Goal: Task Accomplishment & Management: Use online tool/utility

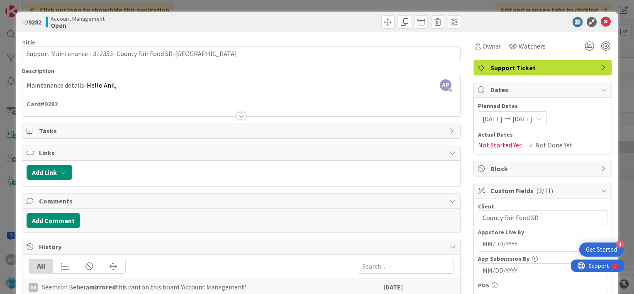
click at [601, 22] on icon at bounding box center [606, 22] width 10 height 10
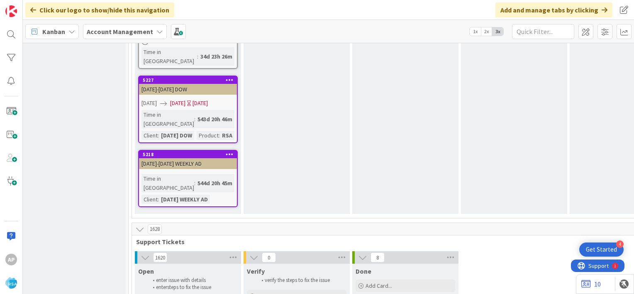
scroll to position [1632, 7]
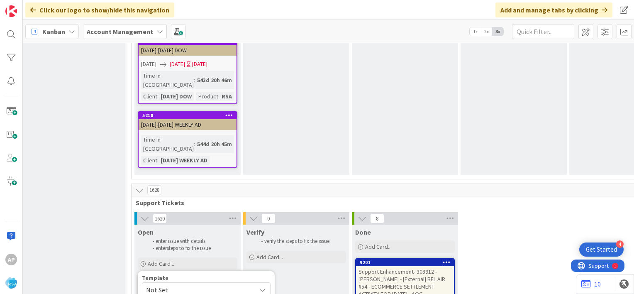
scroll to position [1676, 7]
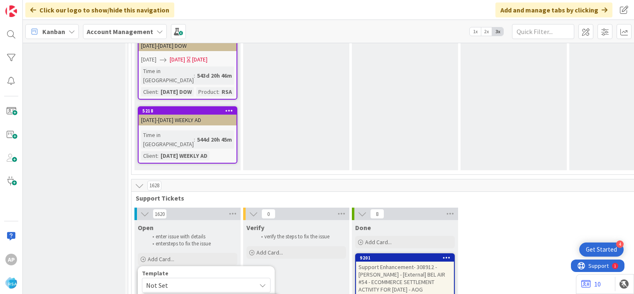
type textarea "x"
type textarea "Support Maintenance - Ticket Number-"
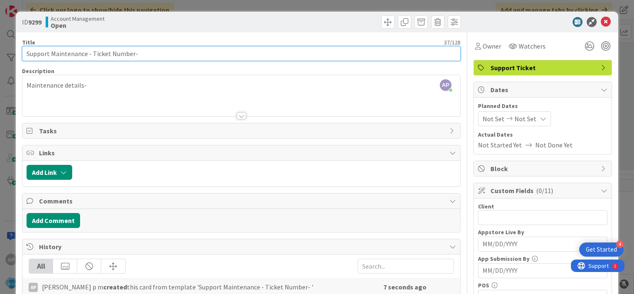
click at [95, 53] on input "Support Maintenance - Ticket Number-" at bounding box center [241, 53] width 439 height 15
drag, startPoint x: 91, startPoint y: 53, endPoint x: 130, endPoint y: 54, distance: 39.0
click at [130, 54] on input "Support Maintenance - Ticket Number-" at bounding box center [241, 53] width 439 height 15
paste input "#313622"
click at [95, 52] on input "Support Maintenance - #313622-" at bounding box center [241, 53] width 439 height 15
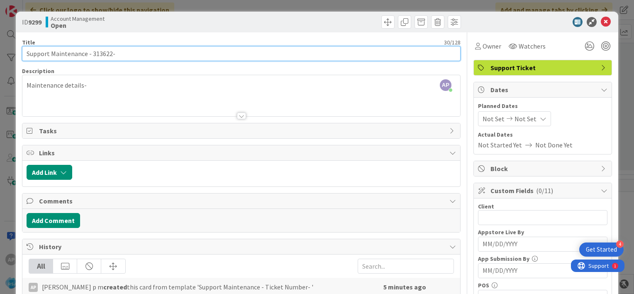
click at [115, 51] on input "Support Maintenance - 313622-" at bounding box center [241, 53] width 439 height 15
type input "Support Maintenance - 313622- Renfroes-RSA"
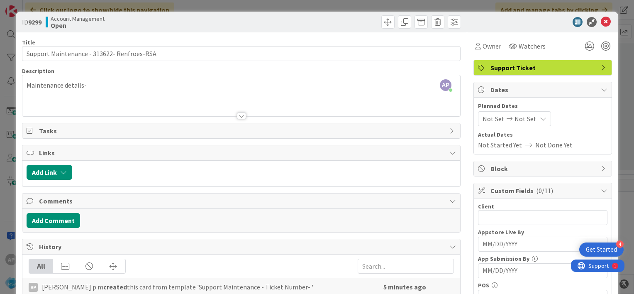
click at [486, 119] on span "Not Set" at bounding box center [494, 119] width 22 height 10
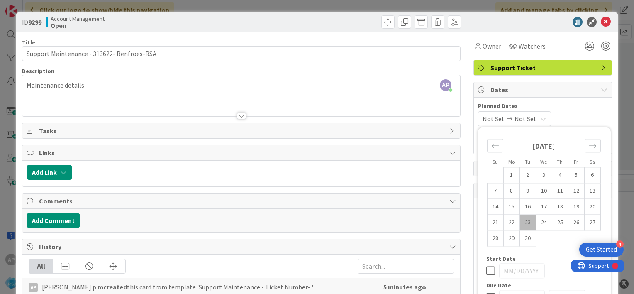
click at [521, 220] on td "23" at bounding box center [527, 223] width 16 height 16
type input "[DATE]"
click at [524, 119] on span "Not Set" at bounding box center [523, 119] width 22 height 10
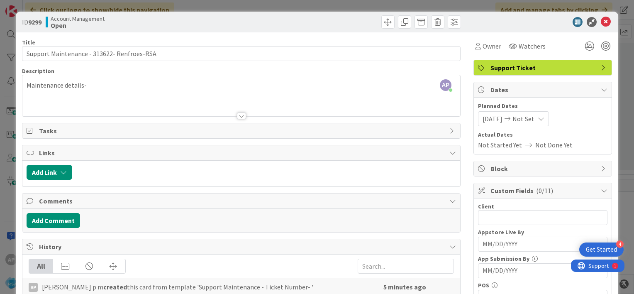
click at [533, 117] on span "Not Set" at bounding box center [523, 119] width 22 height 10
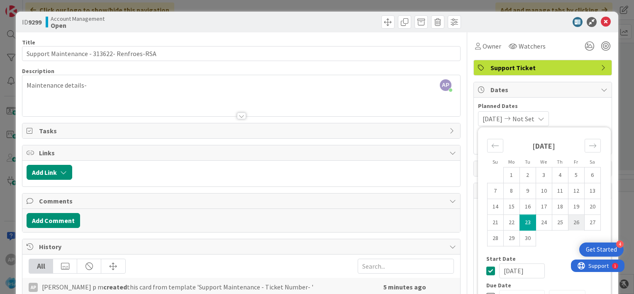
click at [573, 222] on td "26" at bounding box center [576, 223] width 16 height 16
type input "[DATE]"
click at [494, 119] on span "[DATE]" at bounding box center [493, 119] width 20 height 10
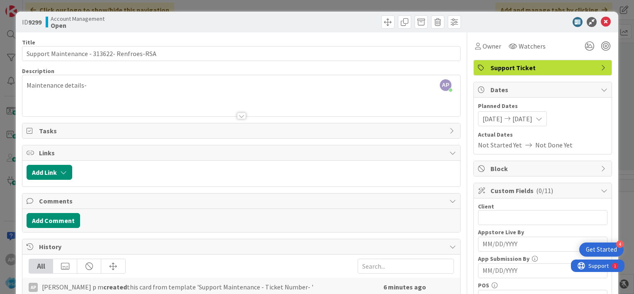
click at [490, 119] on span "[DATE]" at bounding box center [493, 119] width 20 height 10
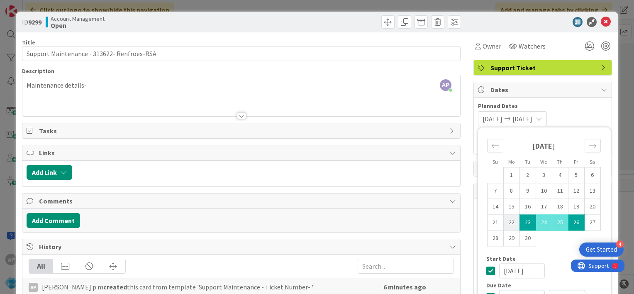
click at [503, 222] on td "22" at bounding box center [511, 223] width 16 height 16
type input "[DATE]"
click at [532, 119] on span "[DATE]" at bounding box center [522, 119] width 20 height 10
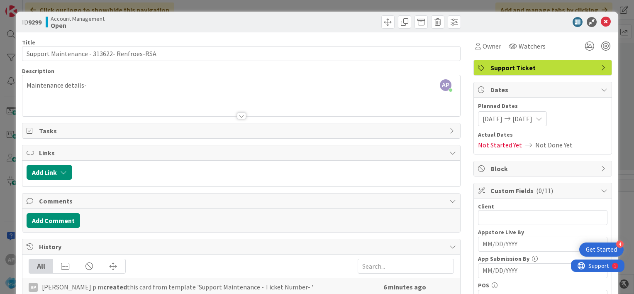
click at [532, 119] on span "[DATE]" at bounding box center [522, 119] width 20 height 10
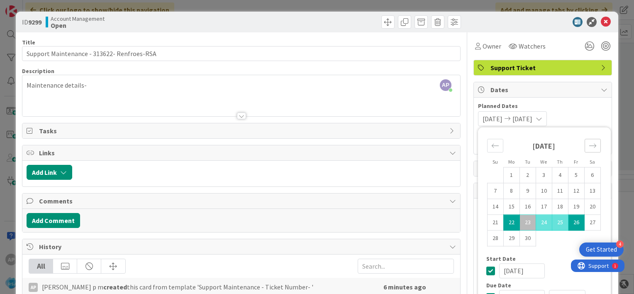
click at [589, 146] on icon "Move forward to switch to the next month." at bounding box center [593, 145] width 8 height 8
click at [573, 176] on td "3" at bounding box center [576, 175] width 16 height 16
type input "[DATE]"
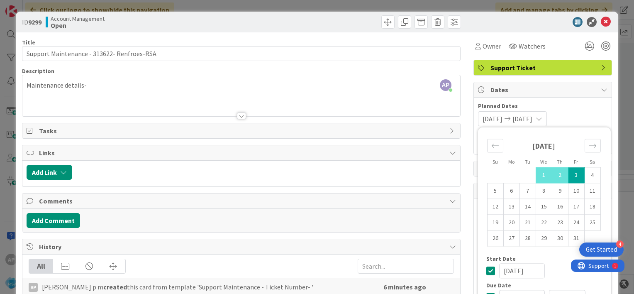
click at [571, 111] on div "[DATE] [DATE] Su Mo Tu We Th Fr Sa [DATE] 1 2 3 4 5 6 7 8 9 10 11 12 13 14 15 1…" at bounding box center [542, 118] width 129 height 15
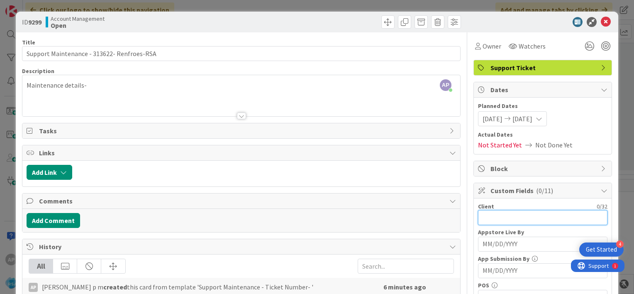
click at [485, 217] on input "text" at bounding box center [542, 217] width 129 height 15
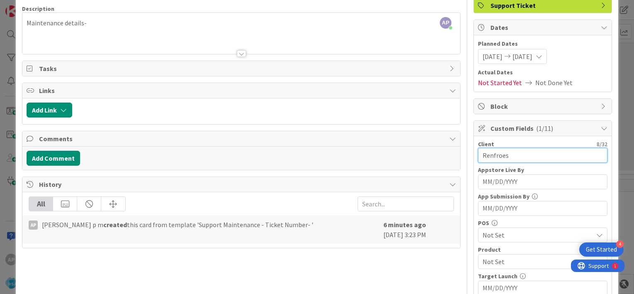
scroll to position [71, 0]
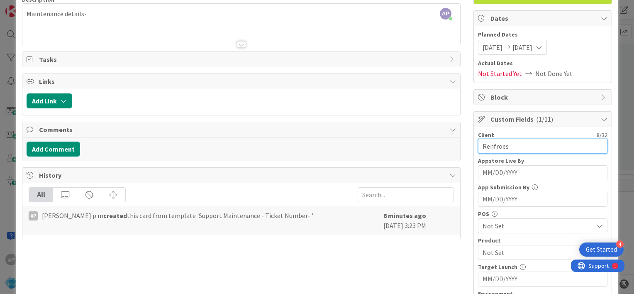
type input "Renfroes"
click at [488, 226] on span "Not Set" at bounding box center [538, 226] width 110 height 10
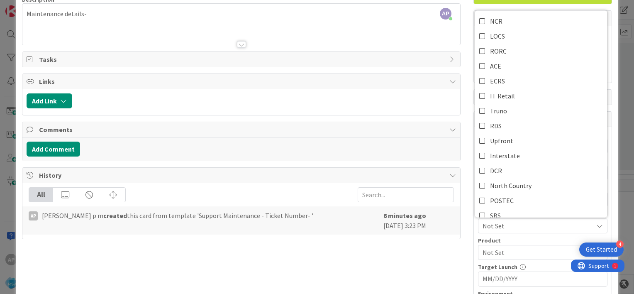
click at [478, 229] on div "Not Set" at bounding box center [542, 225] width 129 height 15
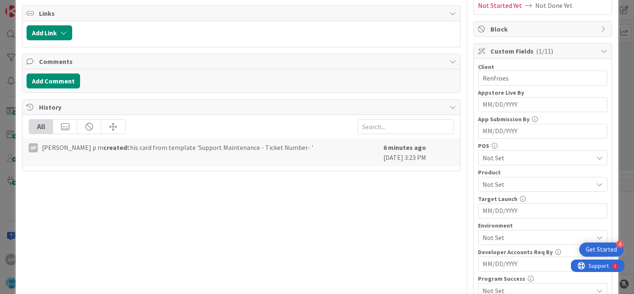
scroll to position [150, 0]
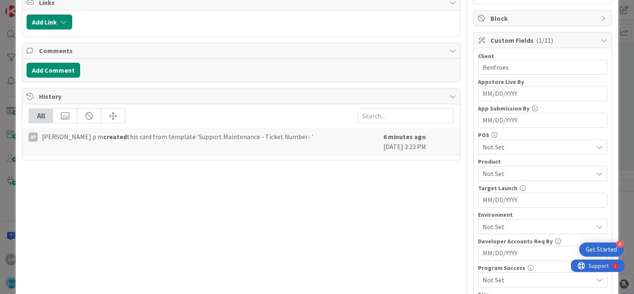
click at [485, 173] on span "Not Set" at bounding box center [538, 173] width 110 height 10
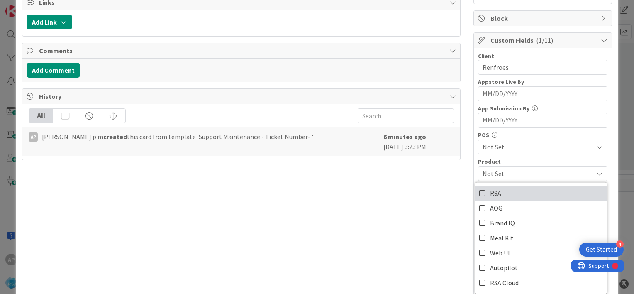
click at [479, 193] on icon at bounding box center [482, 193] width 7 height 12
click at [474, 156] on div "Client 8 / 32 Renfroes Appstore Live By Navigate forward to interact with the c…" at bounding box center [543, 196] width 138 height 296
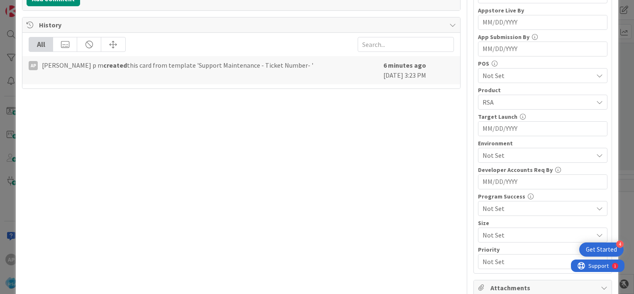
scroll to position [229, 0]
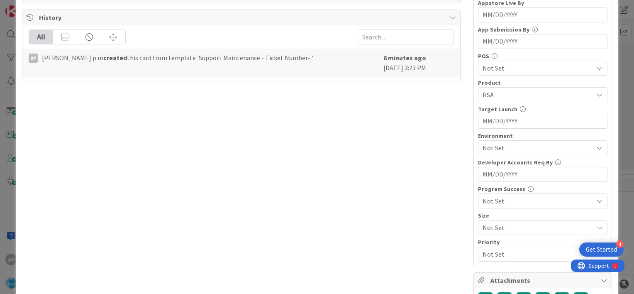
click at [489, 150] on span "Not Set" at bounding box center [538, 148] width 110 height 10
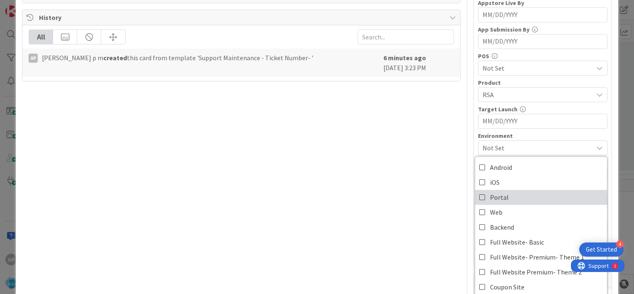
click at [479, 194] on icon at bounding box center [482, 197] width 7 height 12
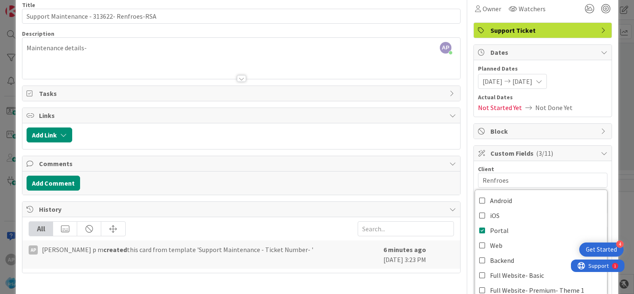
scroll to position [0, 0]
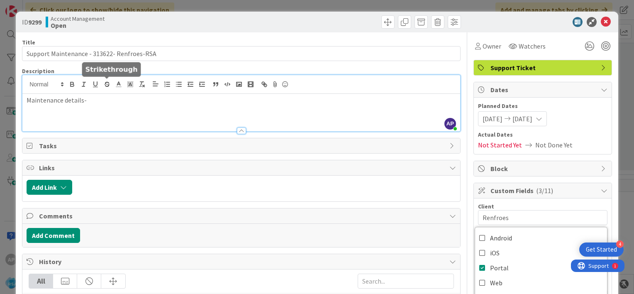
click at [102, 86] on div "AP [PERSON_NAME] p m joined 6 m ago Maintenance details-" at bounding box center [241, 103] width 438 height 56
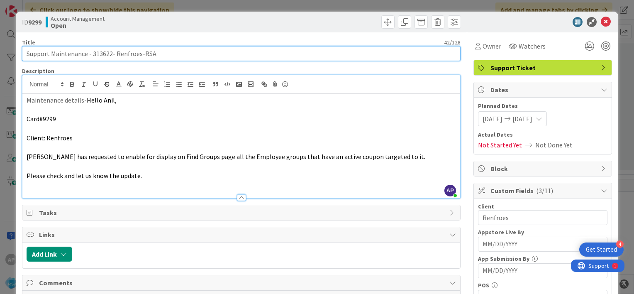
drag, startPoint x: 91, startPoint y: 54, endPoint x: 139, endPoint y: 54, distance: 47.7
click at [139, 54] on input "Support Maintenance - 313622- Renfroes-RSA" at bounding box center [241, 53] width 439 height 15
drag, startPoint x: 50, startPoint y: 56, endPoint x: 139, endPoint y: 56, distance: 88.8
click at [139, 56] on input "Support Maintenance - 313622- Renfroes-RSA" at bounding box center [241, 53] width 439 height 15
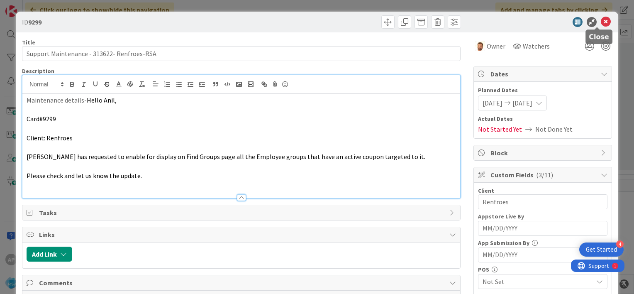
click at [601, 21] on icon at bounding box center [606, 22] width 10 height 10
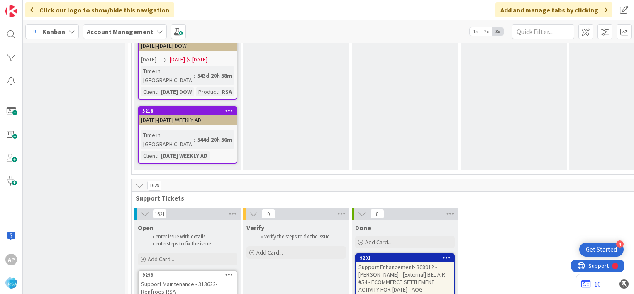
scroll to position [1595, 7]
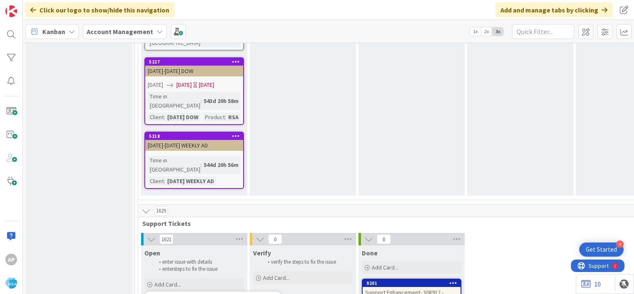
scroll to position [1653, 0]
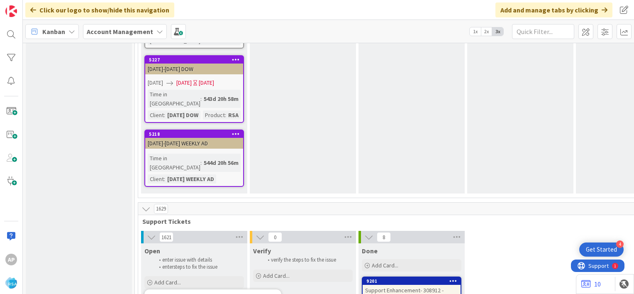
type textarea "x"
type textarea "Support Maintenance - Ticket Number-"
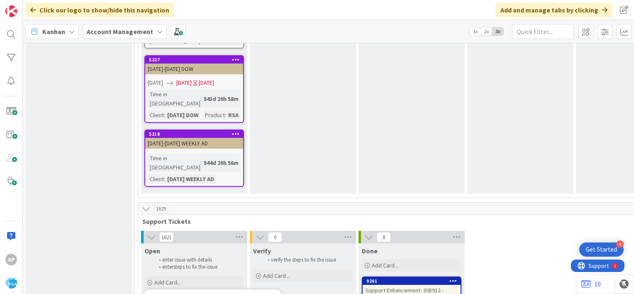
type textarea "x"
type textarea "Support Defect- Ticket Number- Client Name- Product Name"
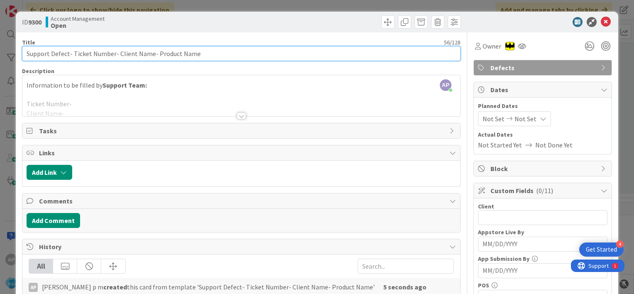
drag, startPoint x: 72, startPoint y: 53, endPoint x: 112, endPoint y: 56, distance: 39.9
click at [112, 56] on input "Support Defect- Ticket Number- Client Name- Product Name" at bounding box center [241, 53] width 439 height 15
paste input "#313596"
click at [74, 51] on input "Support Defect- #313596- Client Name- Product Name" at bounding box center [241, 53] width 439 height 15
drag, startPoint x: 96, startPoint y: 53, endPoint x: 127, endPoint y: 55, distance: 31.6
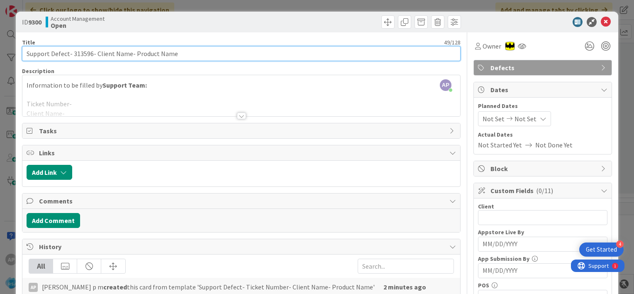
click at [127, 55] on input "Support Defect- 313596- Client Name- Product Name" at bounding box center [241, 53] width 439 height 15
drag, startPoint x: 130, startPoint y: 54, endPoint x: 199, endPoint y: 58, distance: 68.6
click at [199, 58] on input "Support Defect- 313596- [PERSON_NAME] IGA- Product Name" at bounding box center [241, 53] width 439 height 15
type input "Support Defect- 313596- Clinton IGA- RSA"
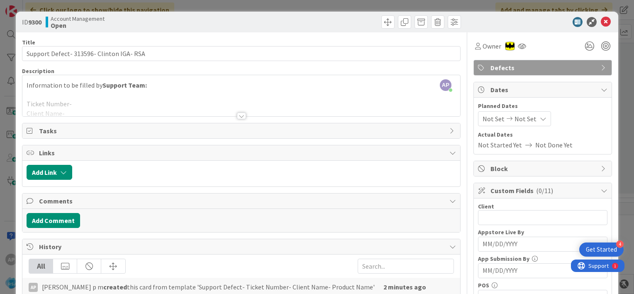
click at [489, 119] on span "Not Set" at bounding box center [494, 119] width 22 height 10
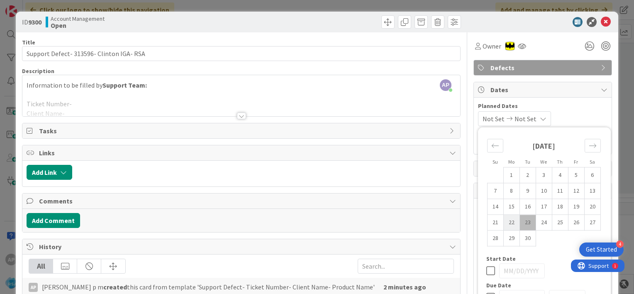
click at [505, 222] on td "22" at bounding box center [511, 223] width 16 height 16
type input "[DATE]"
click at [589, 145] on icon "Move forward to switch to the next month." at bounding box center [592, 146] width 7 height 4
click at [569, 175] on td "3" at bounding box center [576, 175] width 16 height 16
type input "[DATE]"
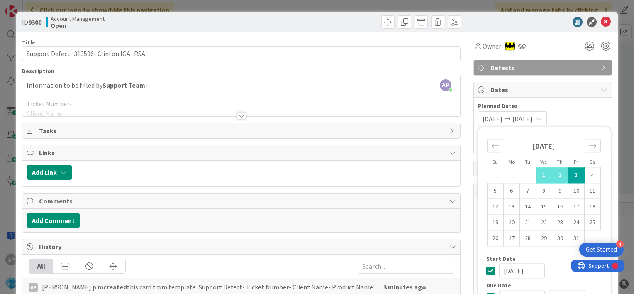
click at [578, 111] on div "[DATE] [DATE] Su Mo Tu We Th Fr Sa [DATE] 1 2 3 4 5 6 7 8 9 10 11 12 13 14 15 1…" at bounding box center [542, 118] width 129 height 15
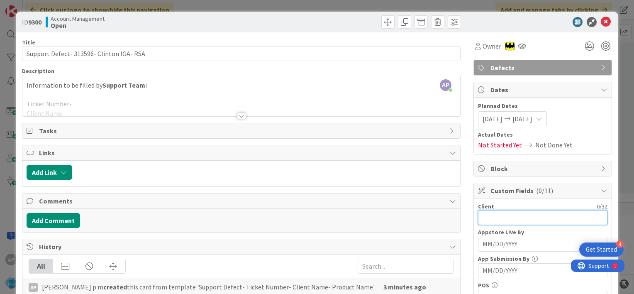
click at [486, 217] on input "text" at bounding box center [542, 217] width 129 height 15
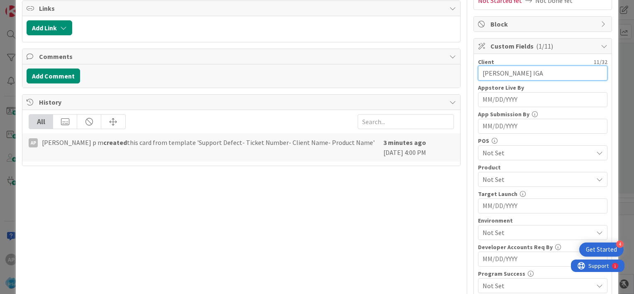
scroll to position [146, 0]
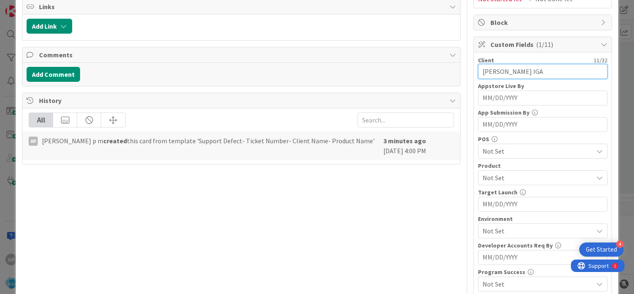
type input "[PERSON_NAME] IGA"
click at [485, 174] on span "Not Set" at bounding box center [538, 178] width 110 height 10
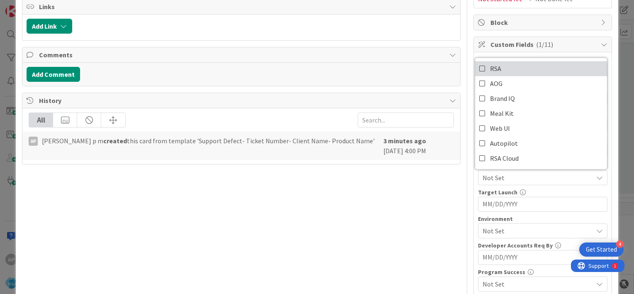
click at [479, 67] on icon at bounding box center [482, 68] width 7 height 12
click at [466, 183] on div "Title 40 / 128 Support Defect- 313596- [PERSON_NAME] IGA- RSA Description AP [P…" at bounding box center [317, 164] width 590 height 557
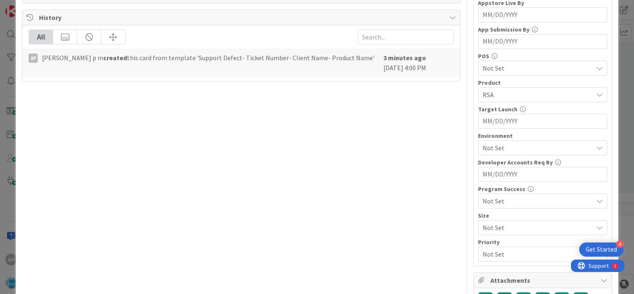
scroll to position [230, 0]
click at [483, 148] on span "Not Set" at bounding box center [538, 146] width 110 height 10
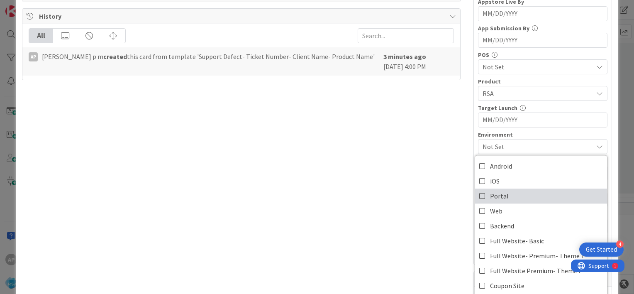
click at [479, 194] on icon at bounding box center [482, 196] width 7 height 12
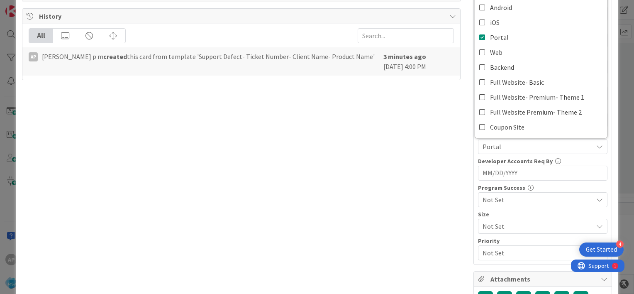
scroll to position [0, 0]
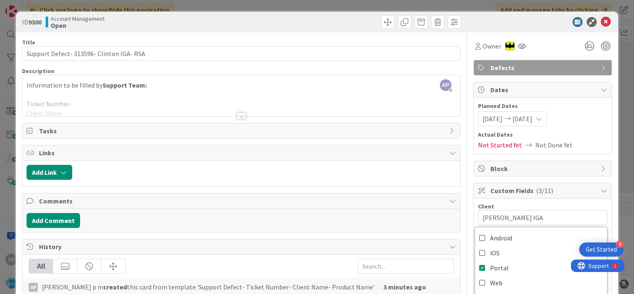
click at [238, 116] on div at bounding box center [241, 115] width 9 height 7
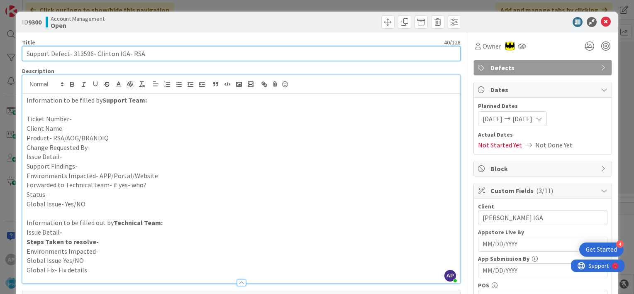
click at [78, 54] on input "Support Defect- 313596- Clinton IGA- RSA" at bounding box center [241, 53] width 439 height 15
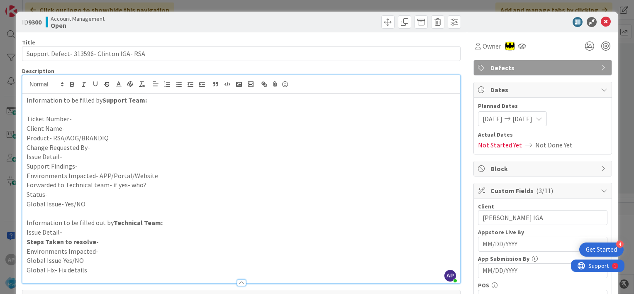
click at [75, 119] on p "Ticket Number-" at bounding box center [241, 119] width 429 height 10
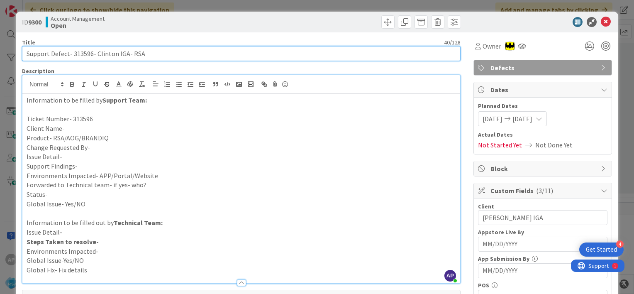
drag, startPoint x: 94, startPoint y: 51, endPoint x: 124, endPoint y: 53, distance: 29.9
click at [124, 53] on input "Support Defect- 313596- Clinton IGA- RSA" at bounding box center [241, 53] width 439 height 15
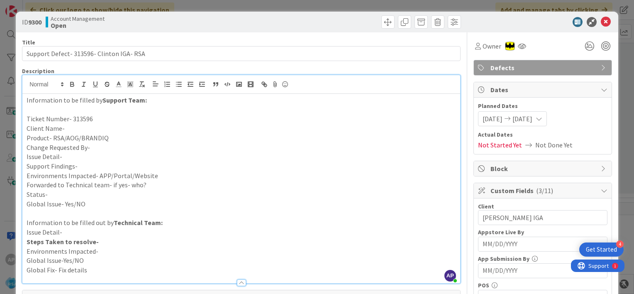
click at [68, 129] on p "Client Name-" at bounding box center [241, 129] width 429 height 10
click at [109, 134] on p "Product- RSA/AOG/BRANDIQ" at bounding box center [241, 138] width 429 height 10
click at [102, 145] on p "Change Requested By-" at bounding box center [241, 148] width 429 height 10
click at [69, 155] on p "Issue Detail-" at bounding box center [241, 157] width 429 height 10
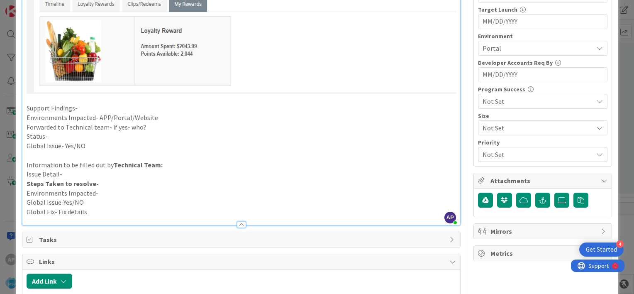
scroll to position [329, 0]
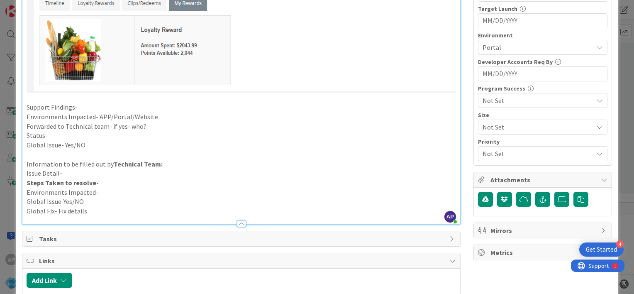
click at [91, 104] on p "Support Findings-" at bounding box center [241, 107] width 429 height 10
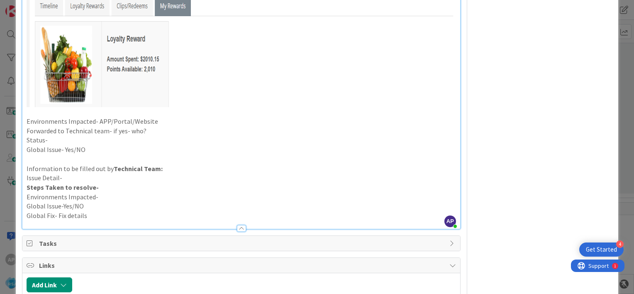
scroll to position [1026, 0]
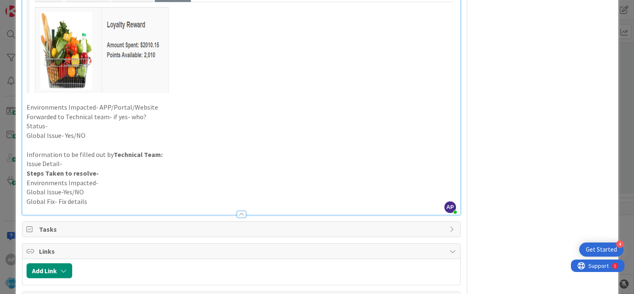
click at [155, 106] on p "Environments Impacted- APP/Portal/Website" at bounding box center [241, 107] width 429 height 10
click at [149, 112] on p "Forwarded to Technical team- if yes- who?" at bounding box center [241, 117] width 429 height 10
click at [81, 124] on p "Status-" at bounding box center [241, 126] width 429 height 10
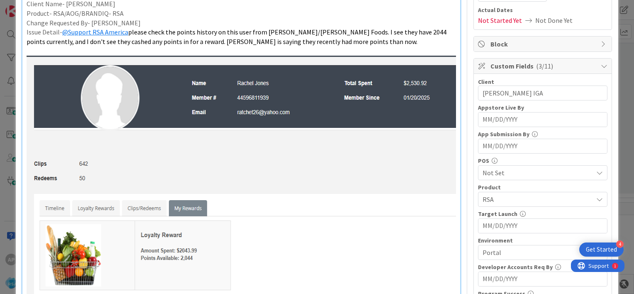
scroll to position [0, 0]
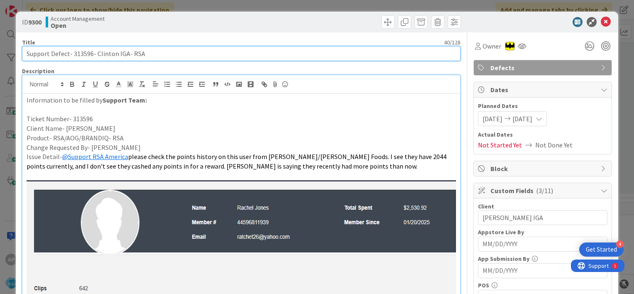
drag, startPoint x: 51, startPoint y: 53, endPoint x: 126, endPoint y: 57, distance: 75.6
click at [126, 57] on input "Support Defect- 313596- Clinton IGA- RSA" at bounding box center [241, 53] width 439 height 15
